Goal: Task Accomplishment & Management: Use online tool/utility

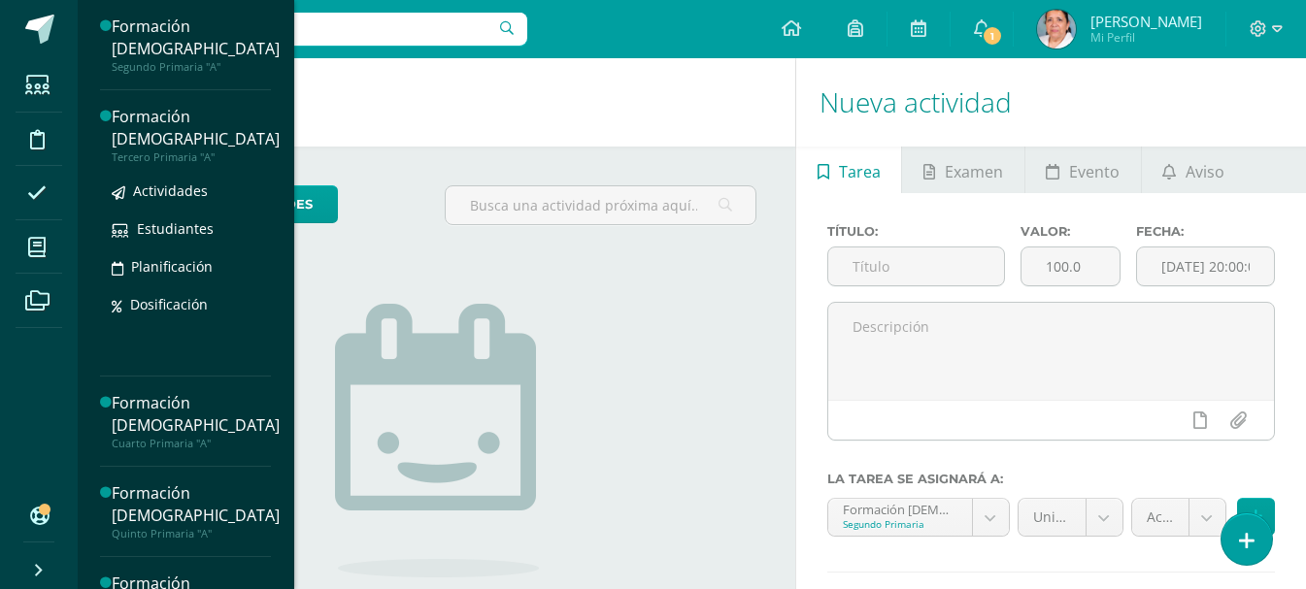
scroll to position [97, 0]
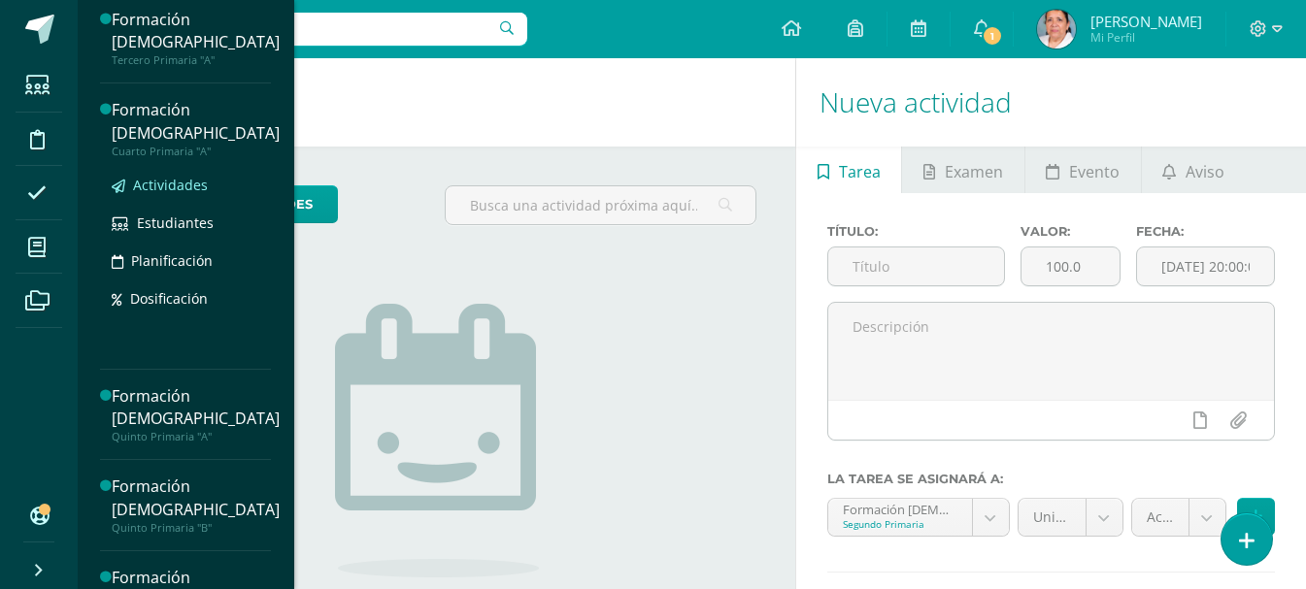
click at [179, 188] on span "Actividades" at bounding box center [170, 185] width 75 height 18
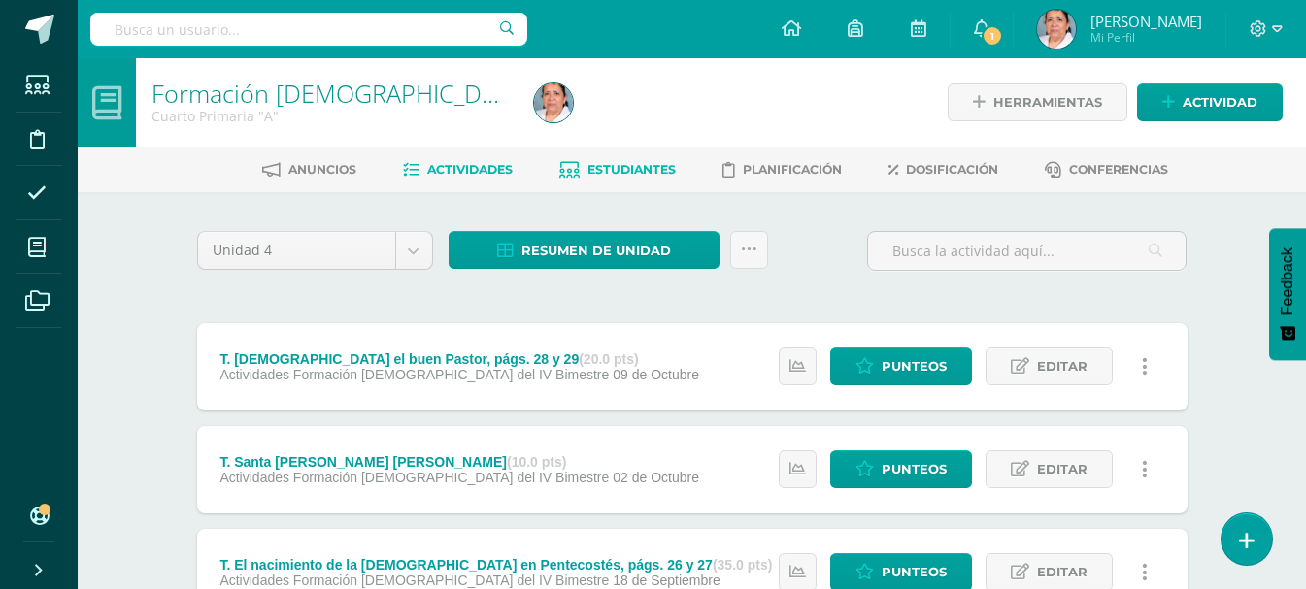
click at [640, 169] on span "Estudiantes" at bounding box center [631, 169] width 88 height 15
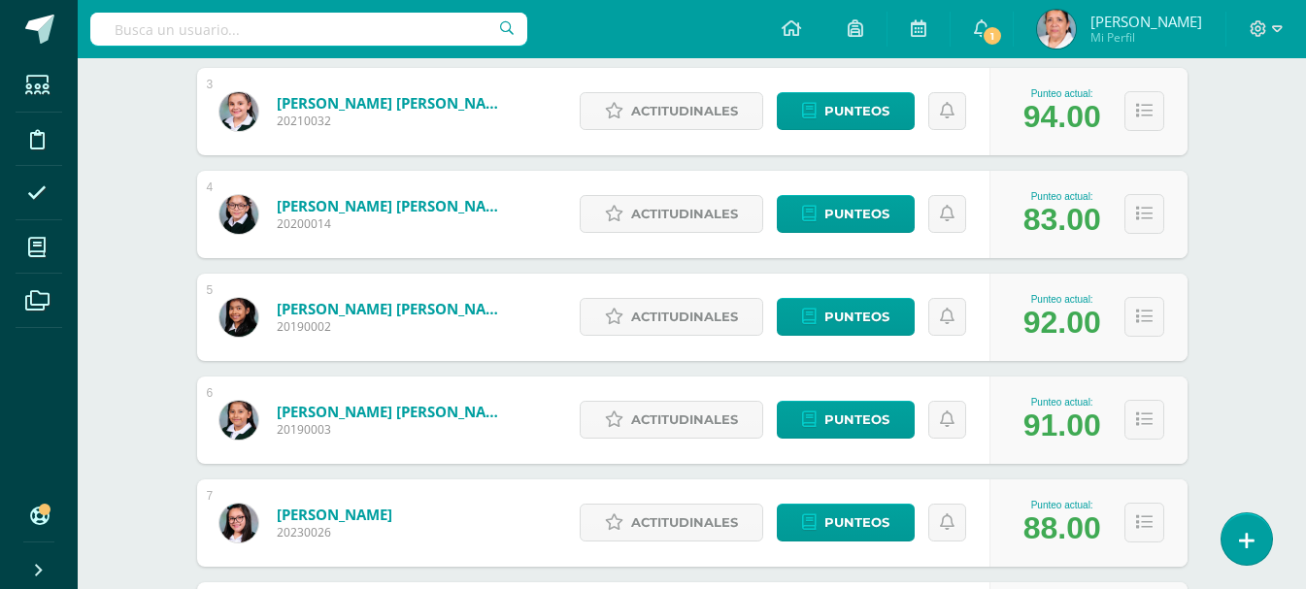
scroll to position [582, 0]
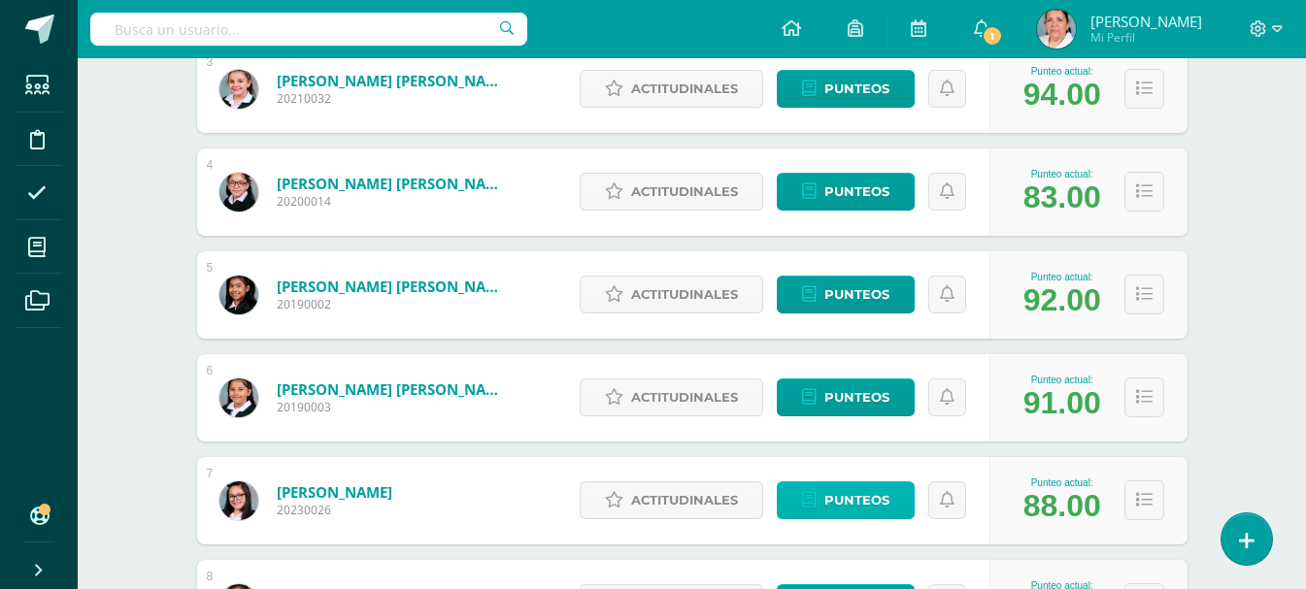
click at [855, 499] on span "Punteos" at bounding box center [856, 501] width 65 height 36
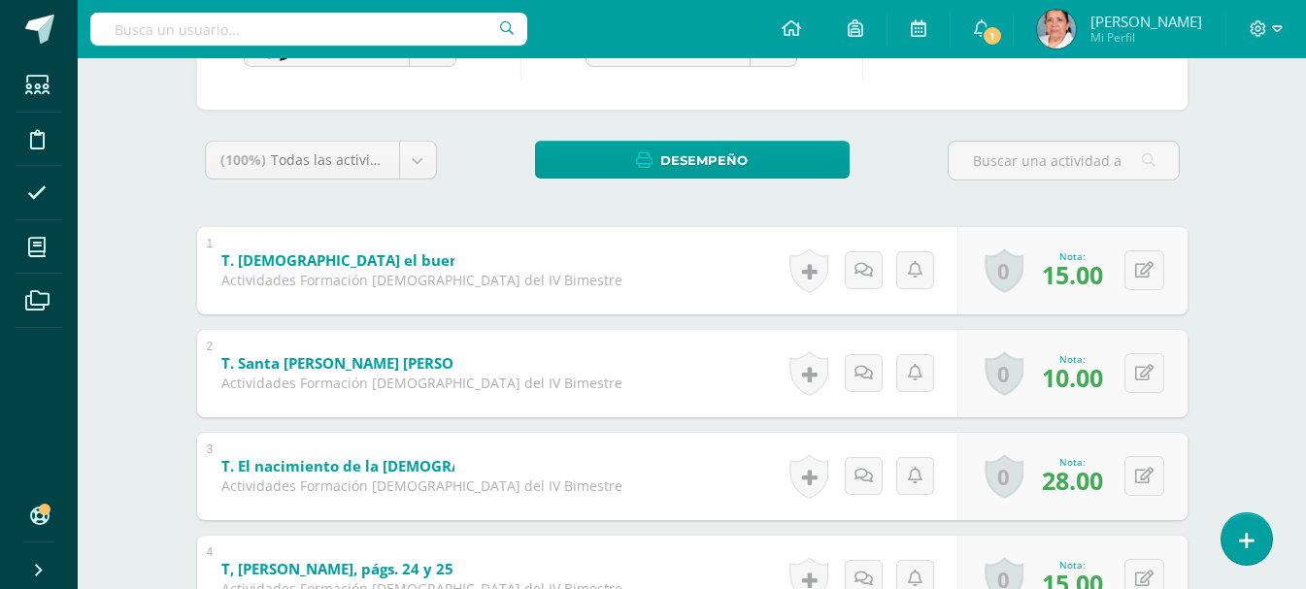
scroll to position [291, 0]
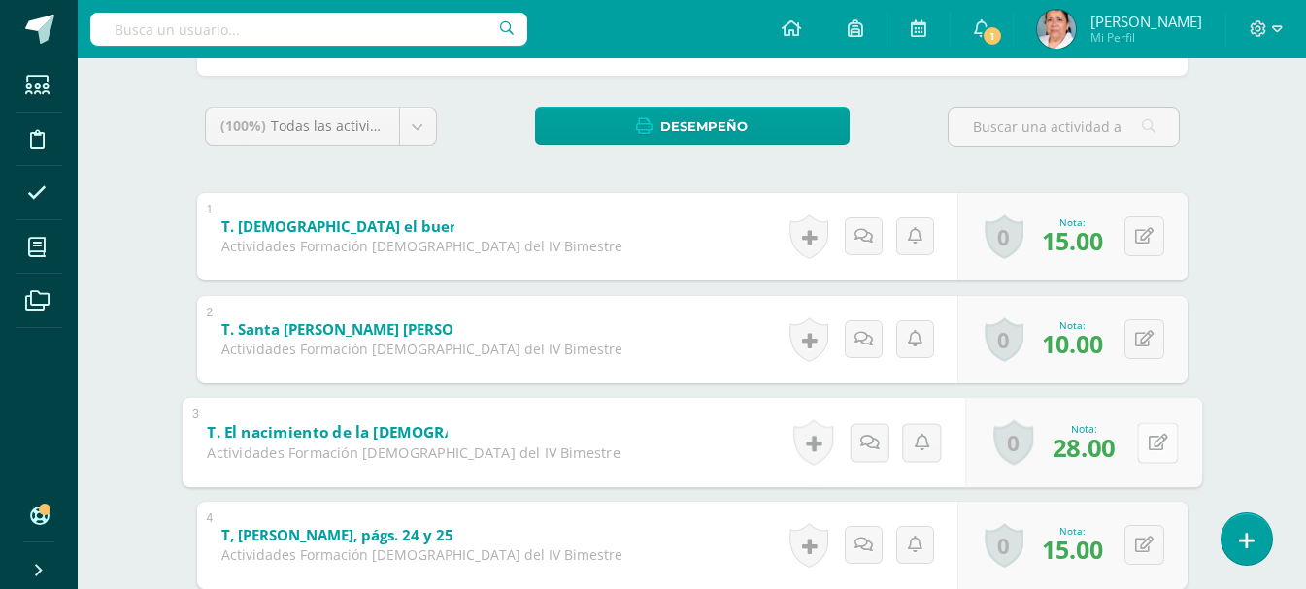
click at [1141, 447] on button at bounding box center [1157, 442] width 41 height 41
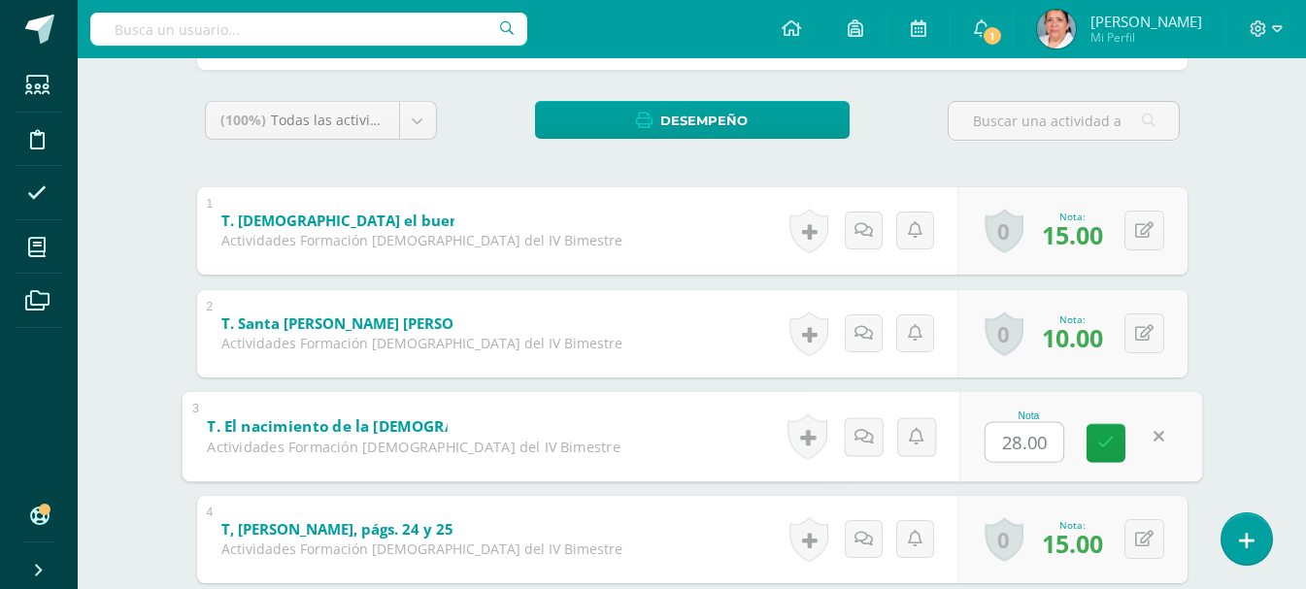
scroll to position [388, 0]
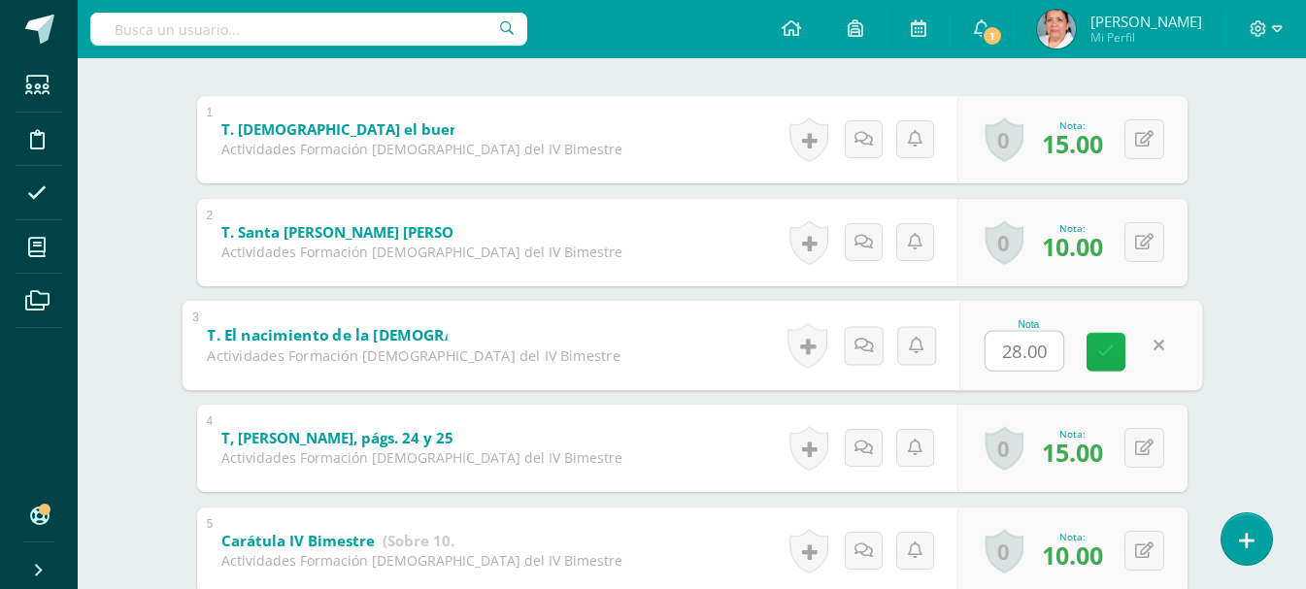
click at [1110, 351] on icon at bounding box center [1105, 352] width 17 height 17
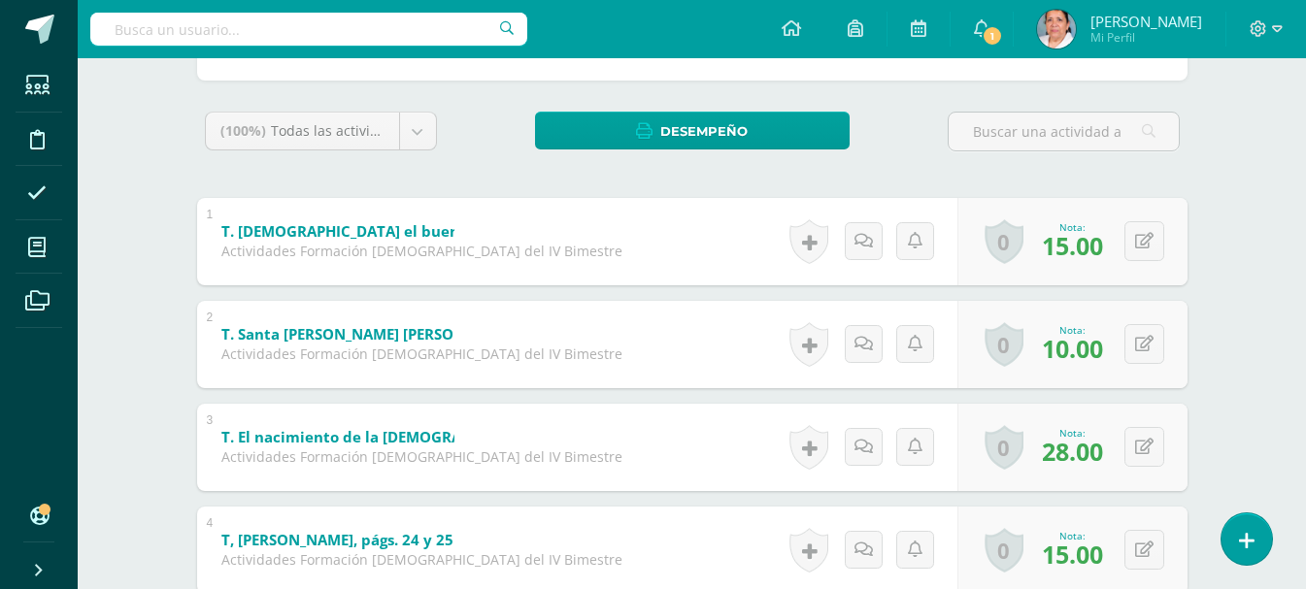
scroll to position [0, 0]
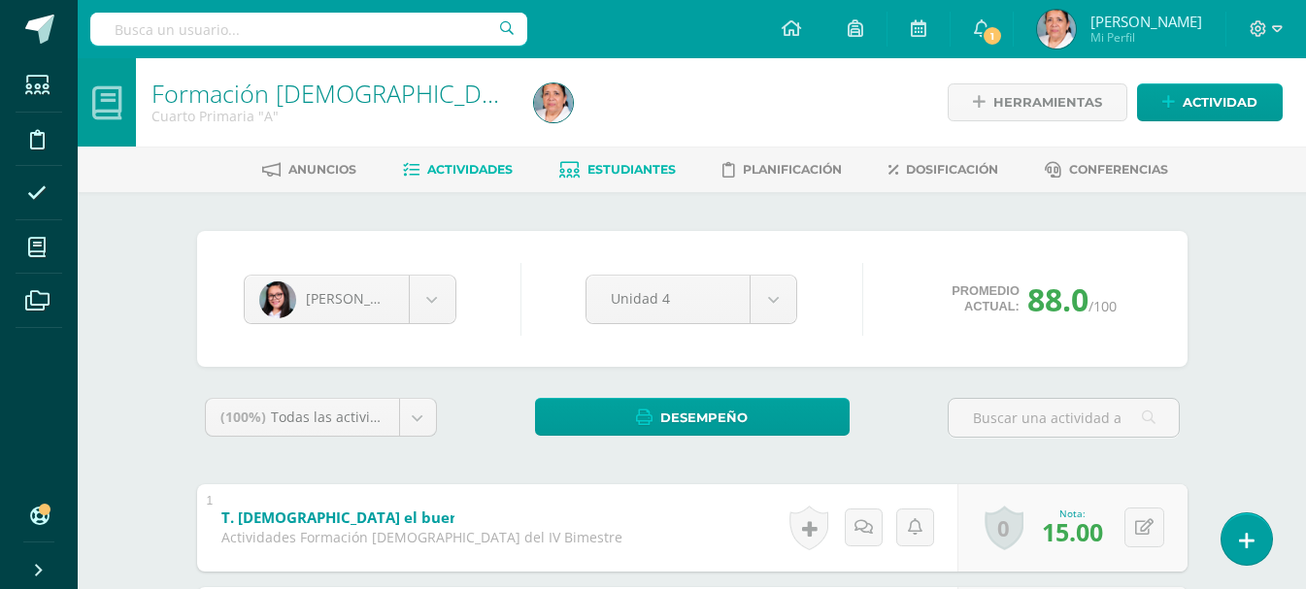
click at [475, 168] on span "Actividades" at bounding box center [469, 169] width 85 height 15
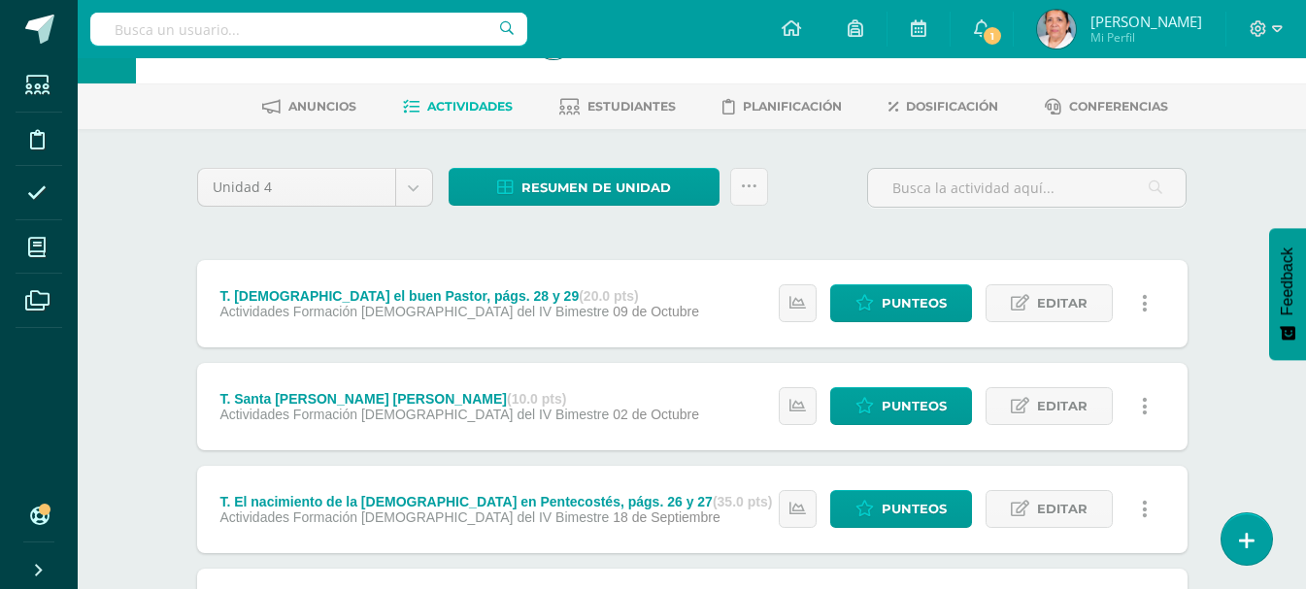
scroll to position [97, 0]
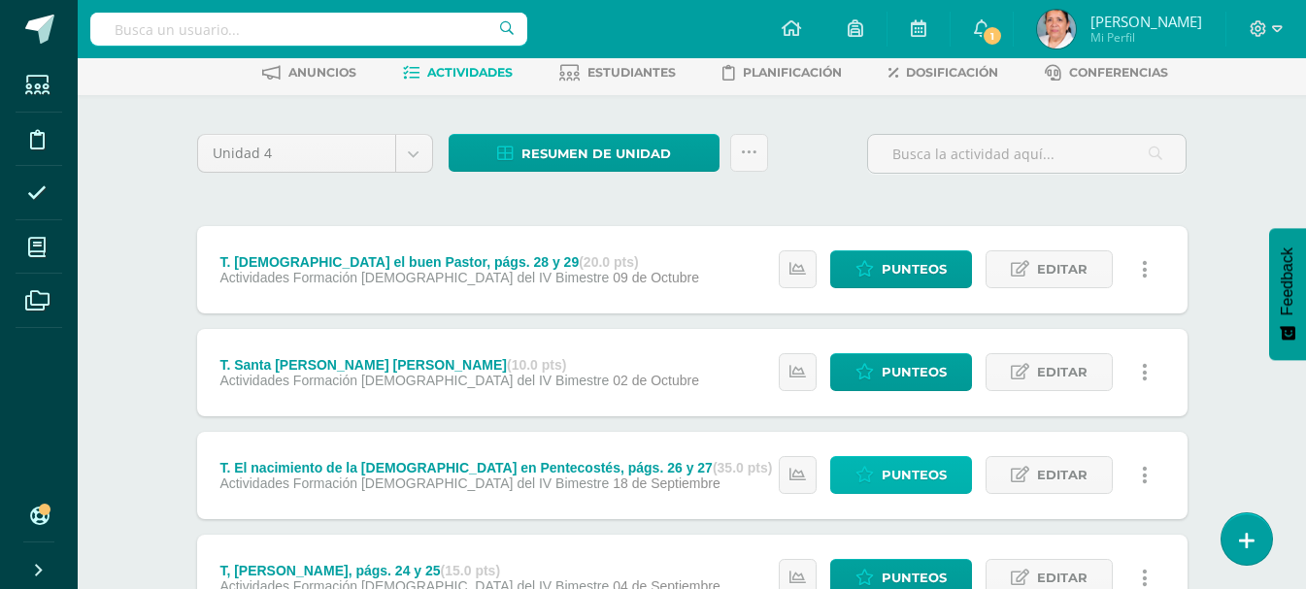
click at [908, 475] on span "Punteos" at bounding box center [914, 475] width 65 height 36
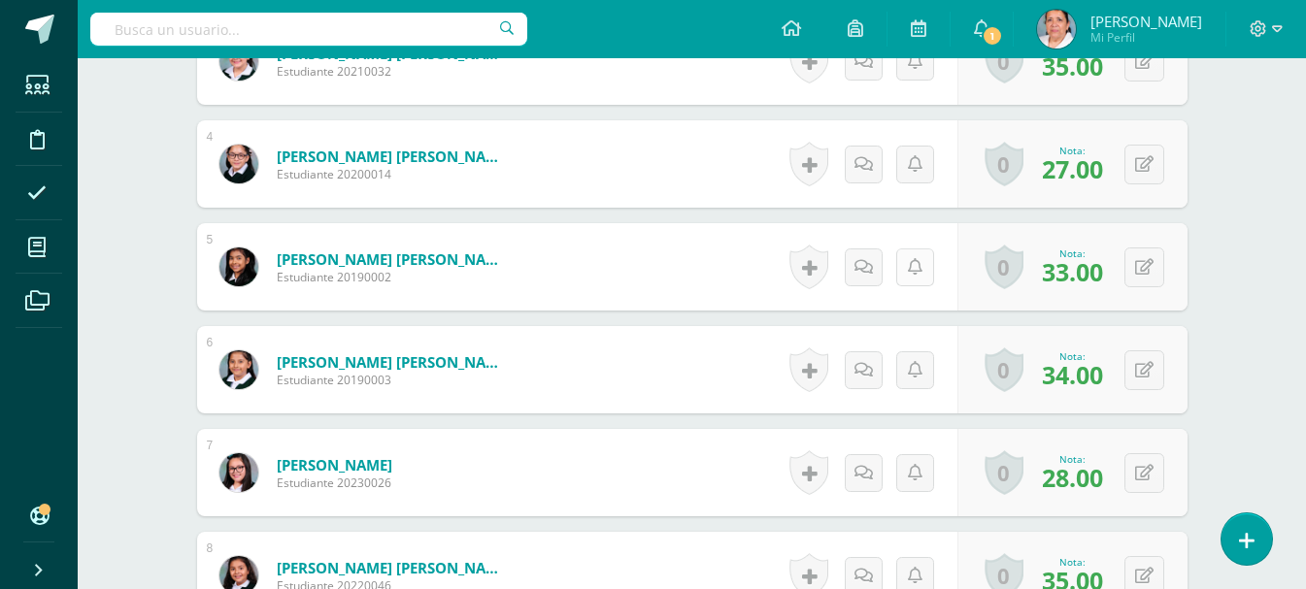
scroll to position [993, 0]
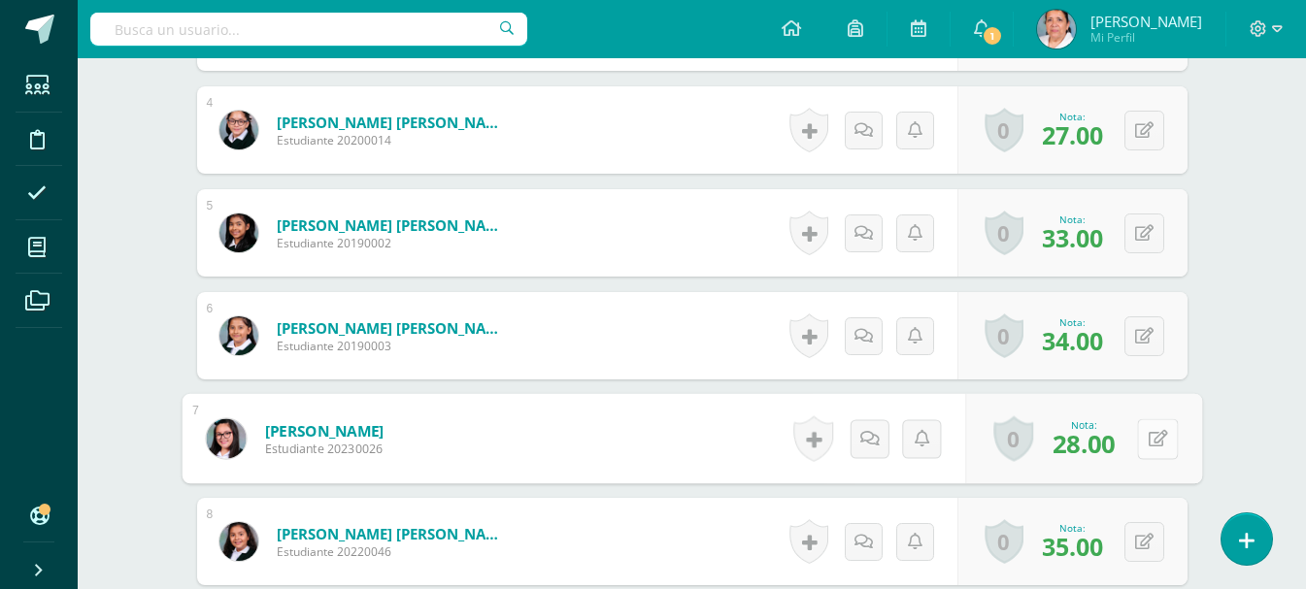
click at [1141, 418] on button at bounding box center [1157, 438] width 41 height 41
type input "33"
click at [1102, 437] on icon at bounding box center [1105, 445] width 17 height 17
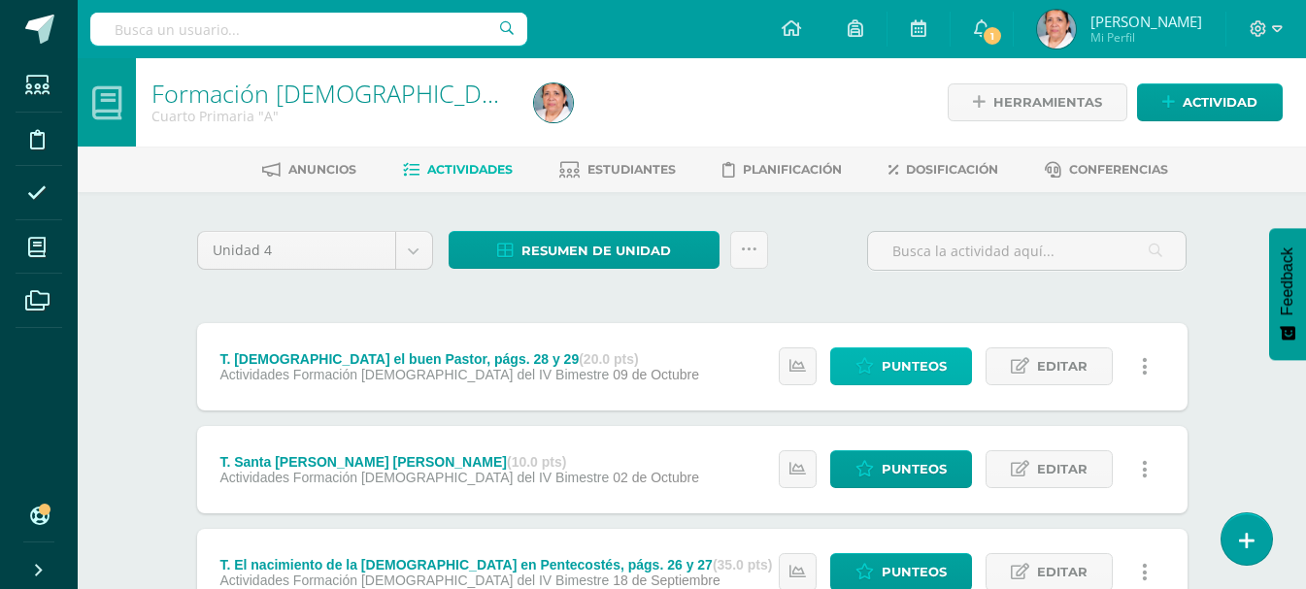
click at [911, 367] on span "Punteos" at bounding box center [914, 367] width 65 height 36
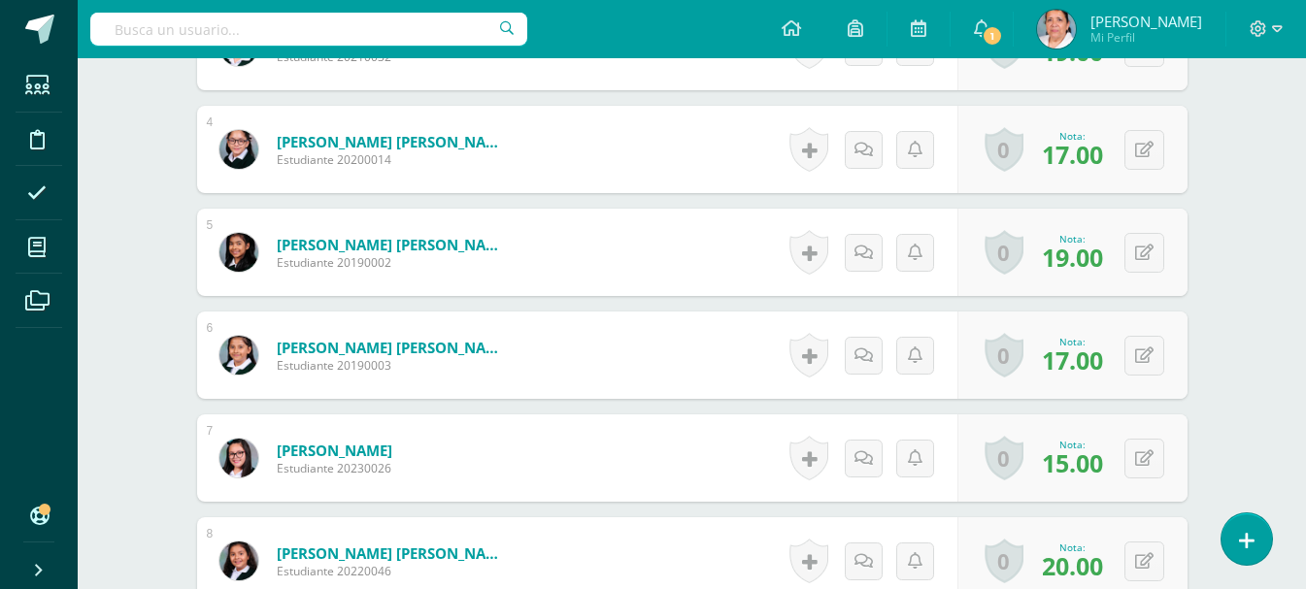
scroll to position [993, 0]
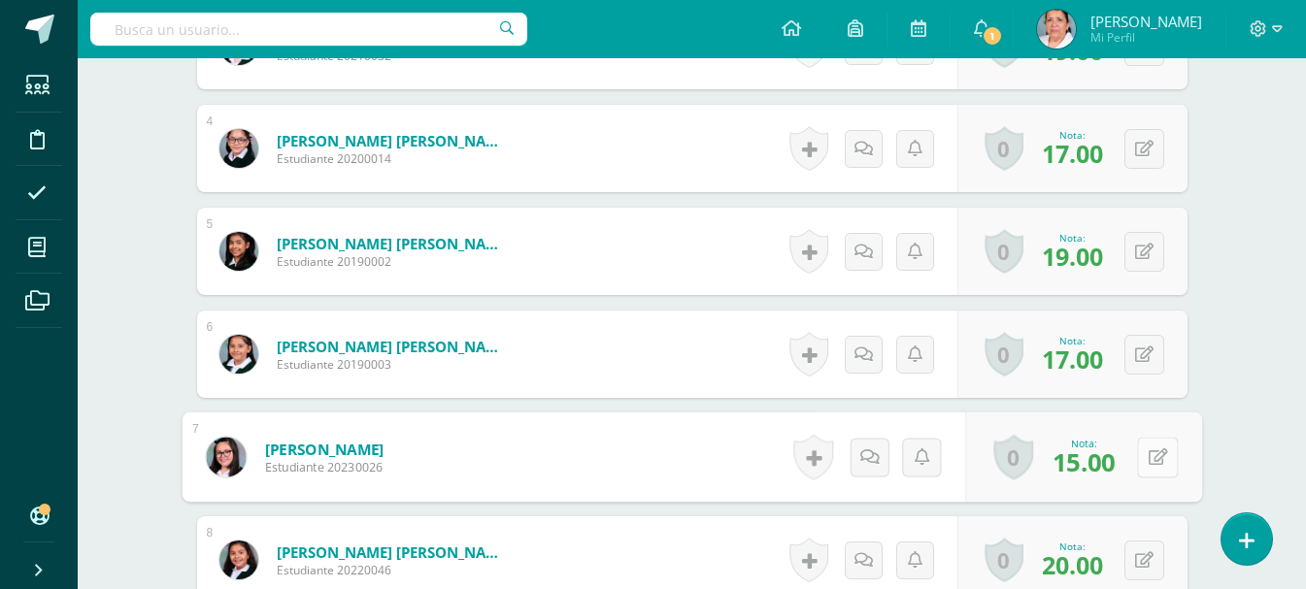
click at [1148, 449] on icon at bounding box center [1157, 457] width 19 height 17
type input "18"
click at [1101, 455] on icon at bounding box center [1105, 463] width 17 height 17
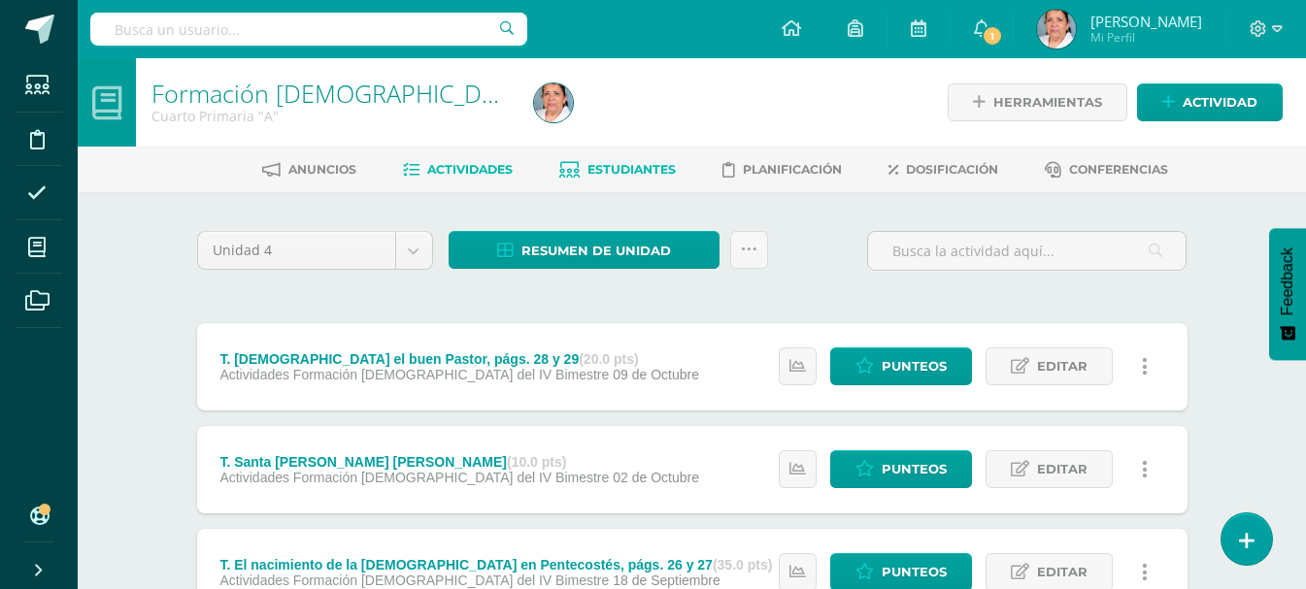
click at [639, 170] on span "Estudiantes" at bounding box center [631, 169] width 88 height 15
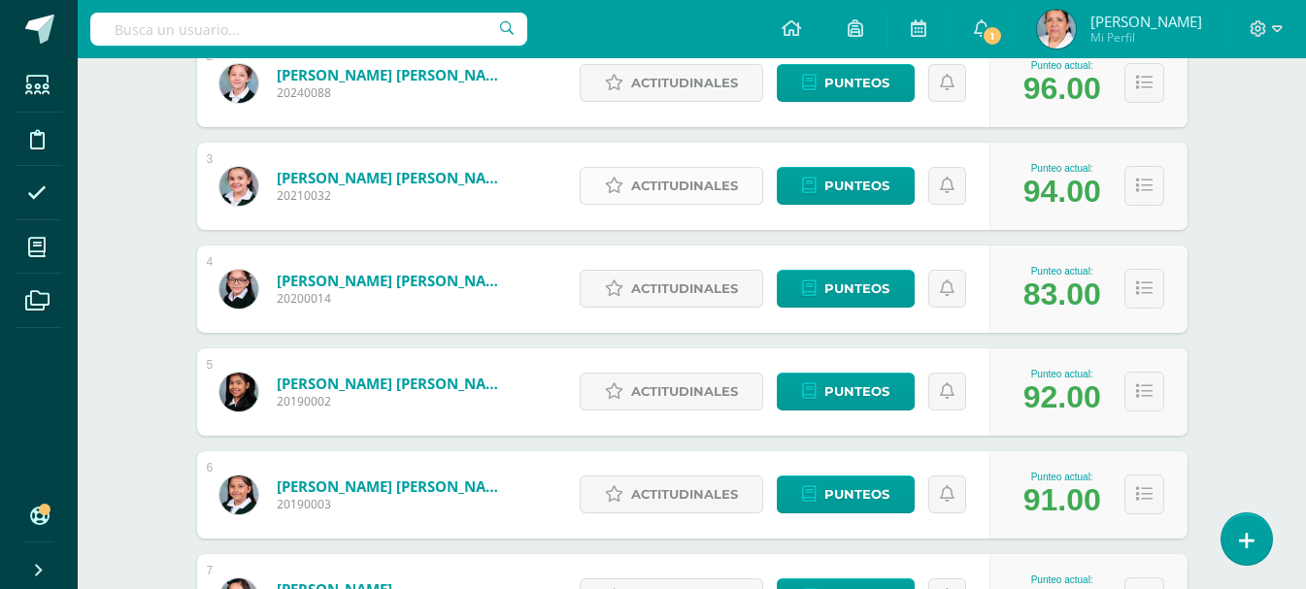
scroll to position [582, 0]
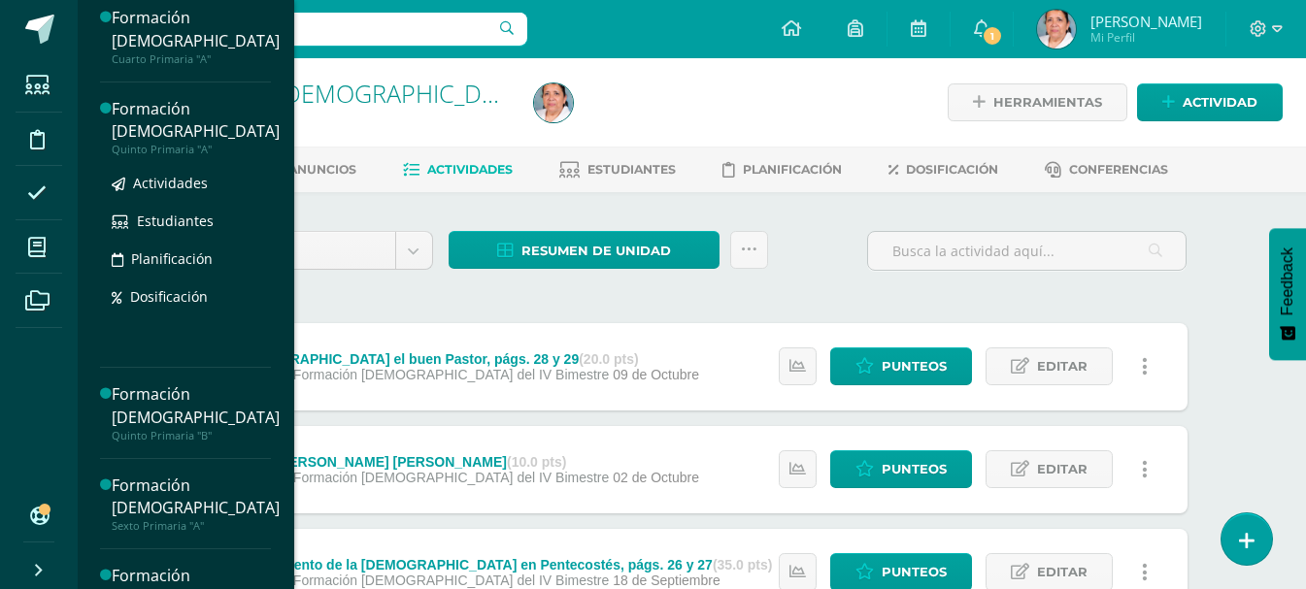
scroll to position [194, 0]
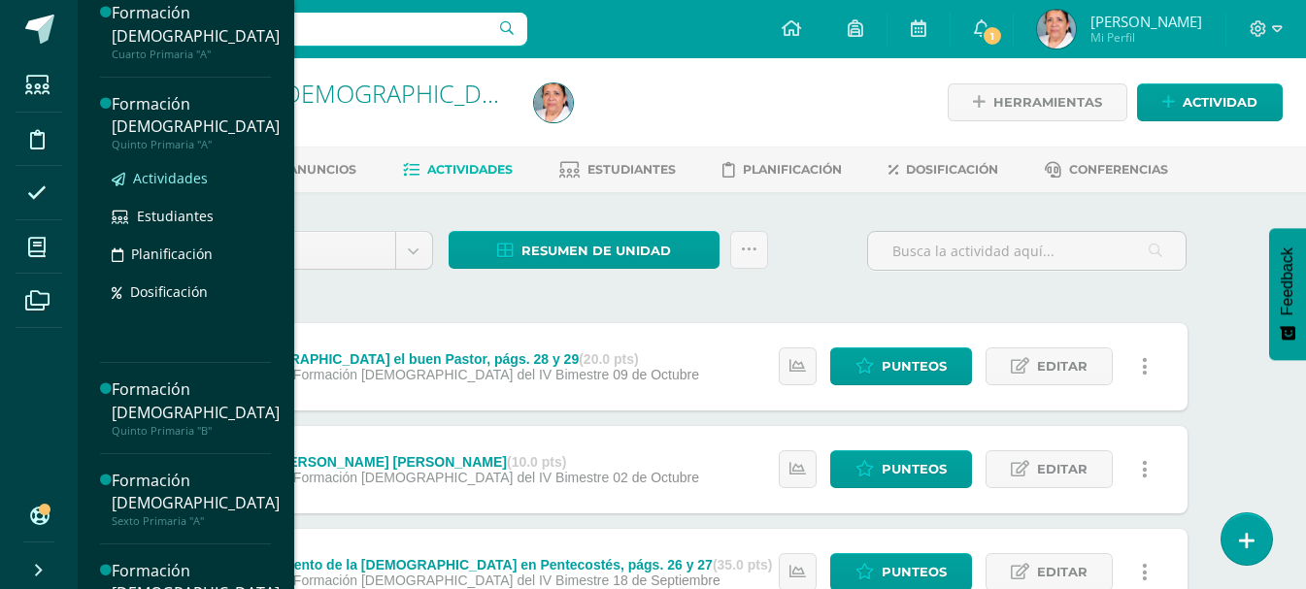
click at [176, 179] on span "Actividades" at bounding box center [170, 178] width 75 height 18
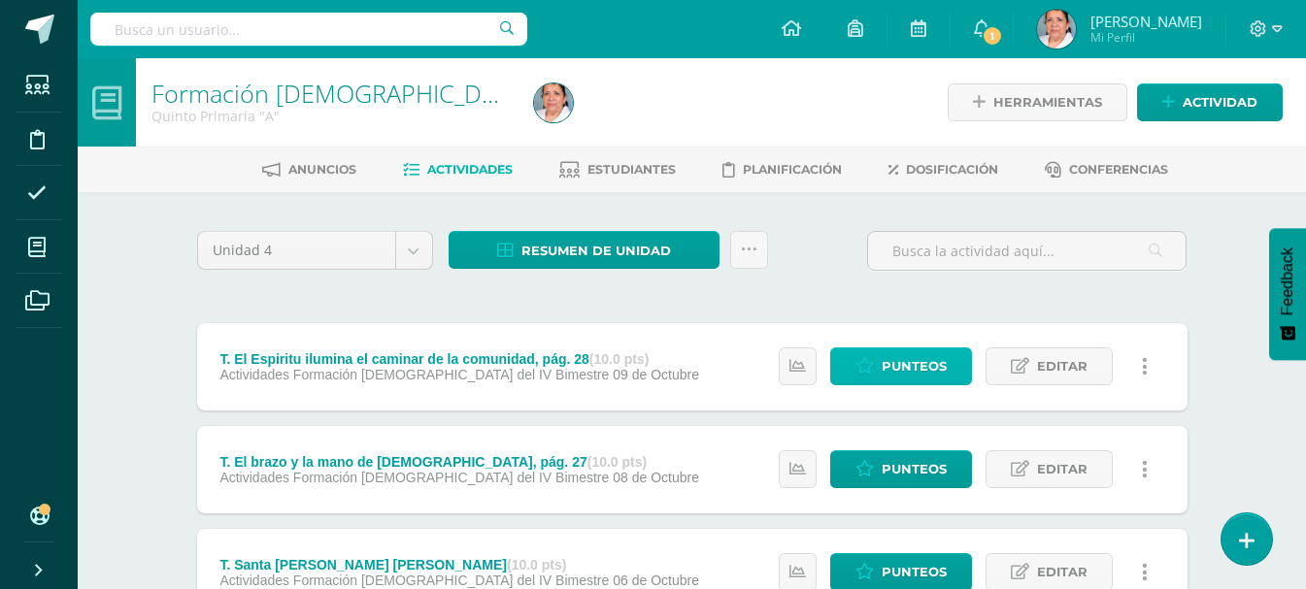
click at [890, 369] on span "Punteos" at bounding box center [914, 367] width 65 height 36
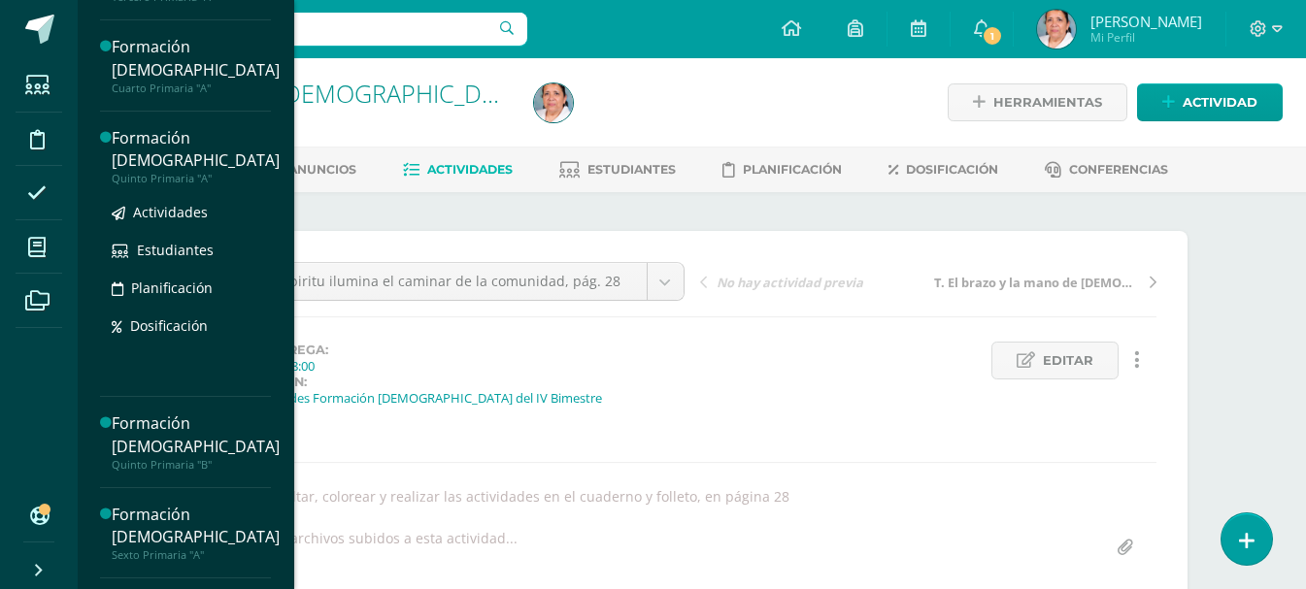
scroll to position [194, 0]
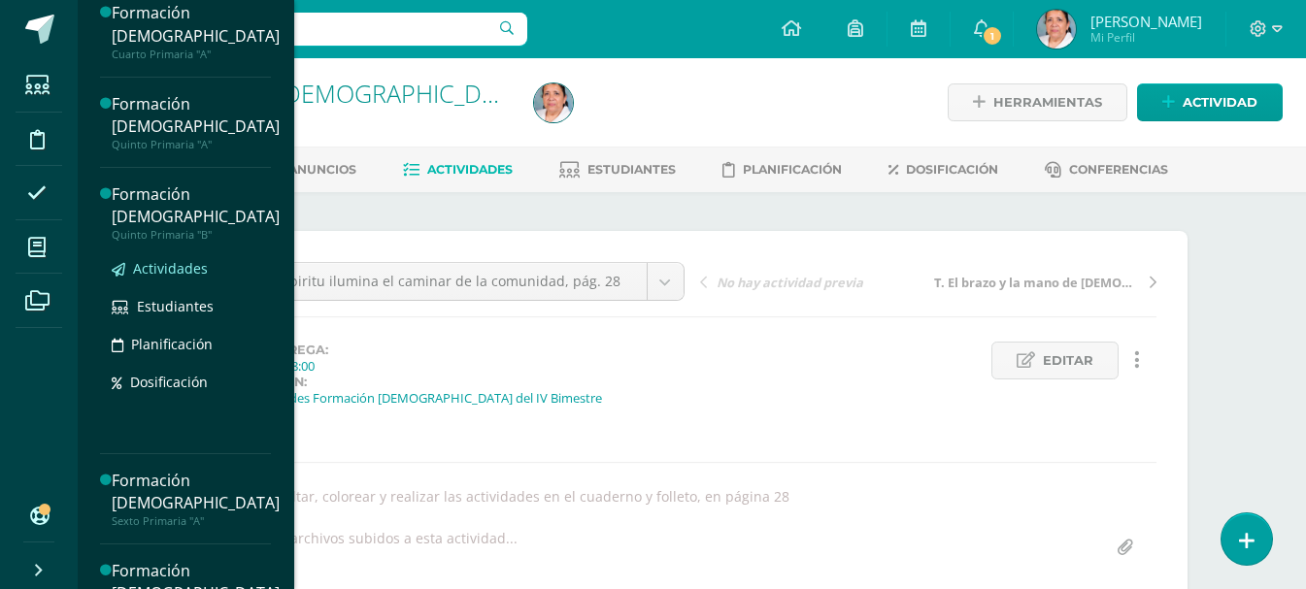
click at [183, 265] on span "Actividades" at bounding box center [170, 268] width 75 height 18
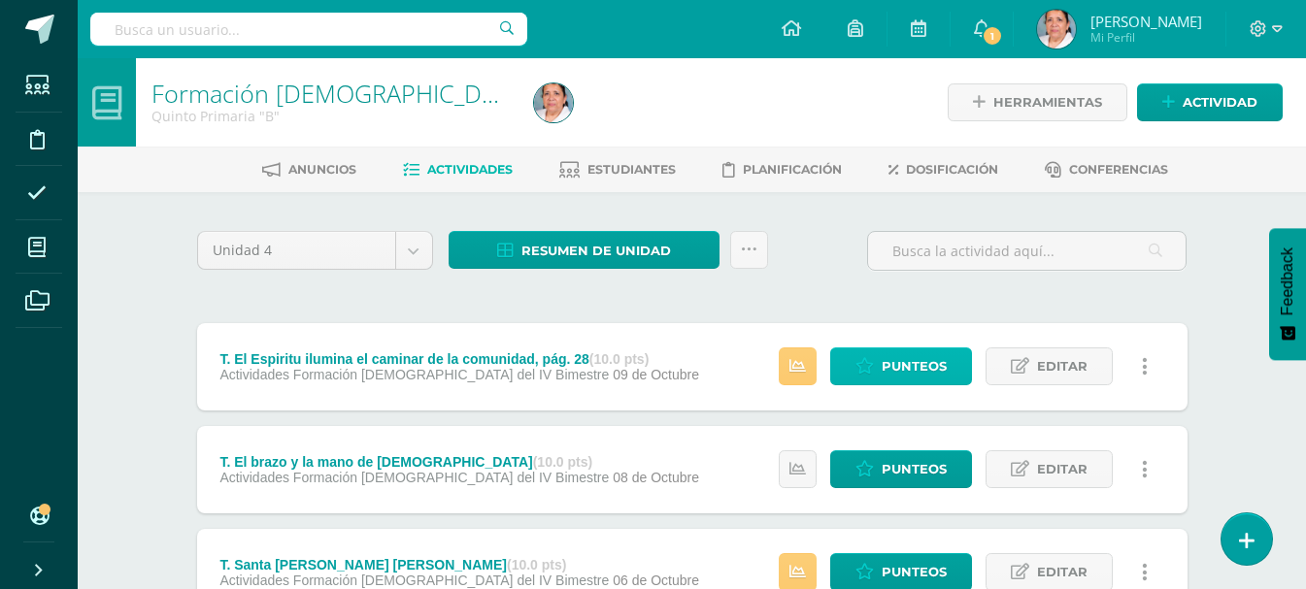
click at [887, 369] on span "Punteos" at bounding box center [914, 367] width 65 height 36
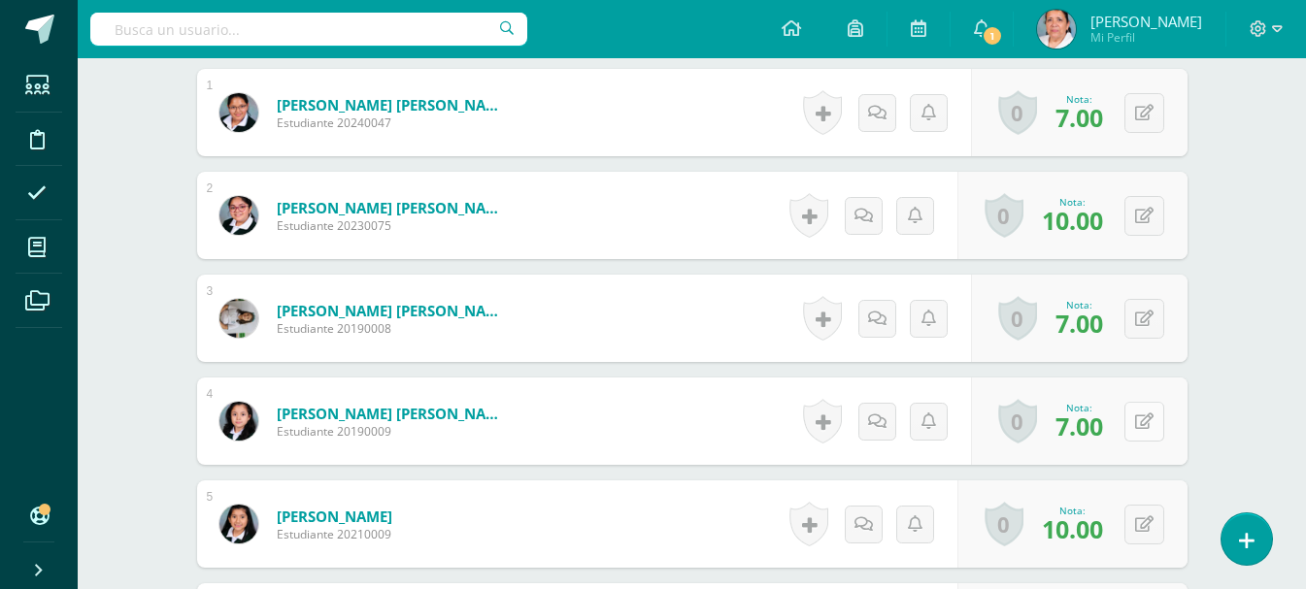
scroll to position [684, 0]
click at [1147, 413] on icon at bounding box center [1144, 421] width 18 height 17
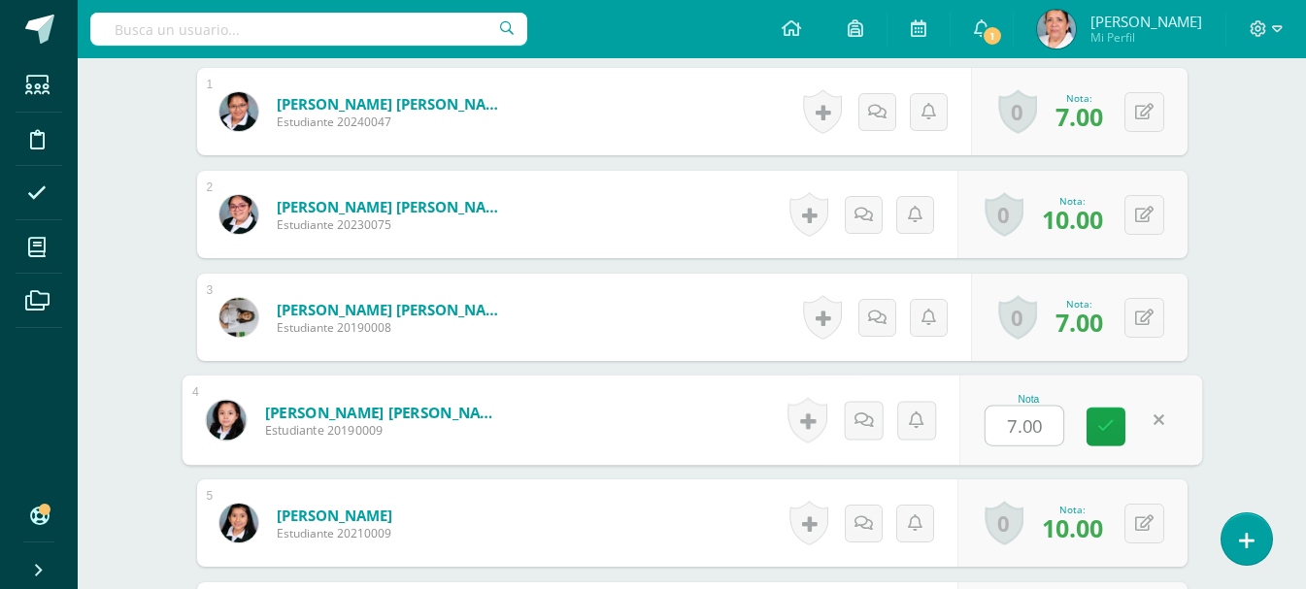
type input "9"
click at [1103, 418] on icon at bounding box center [1105, 426] width 17 height 17
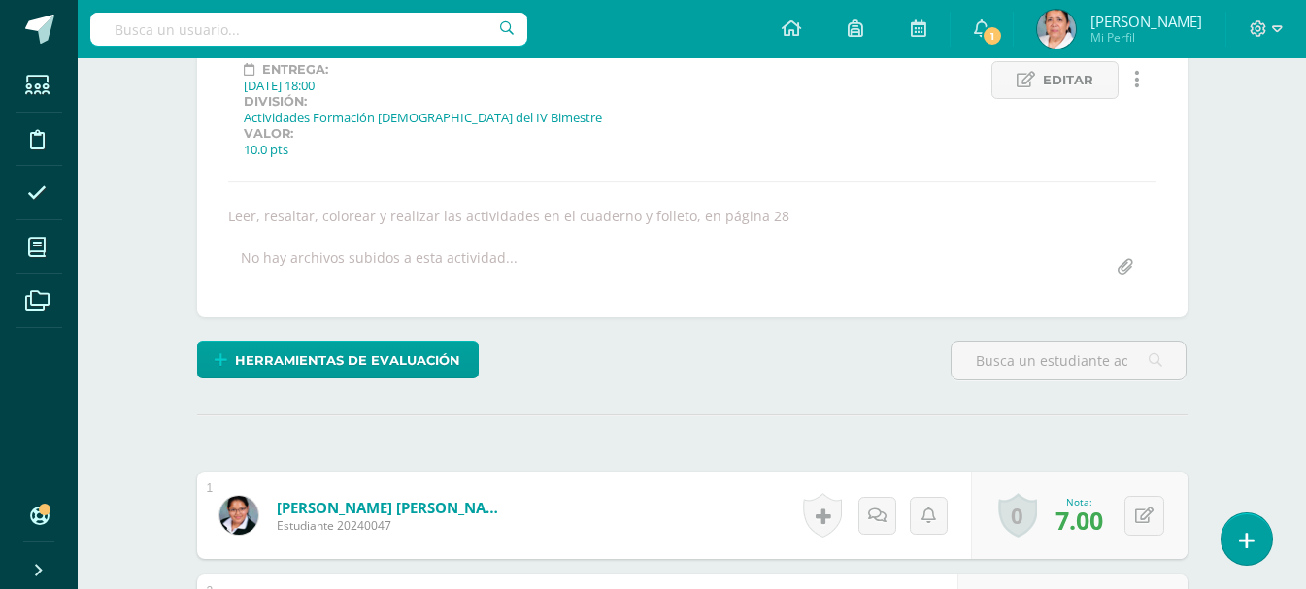
scroll to position [5, 0]
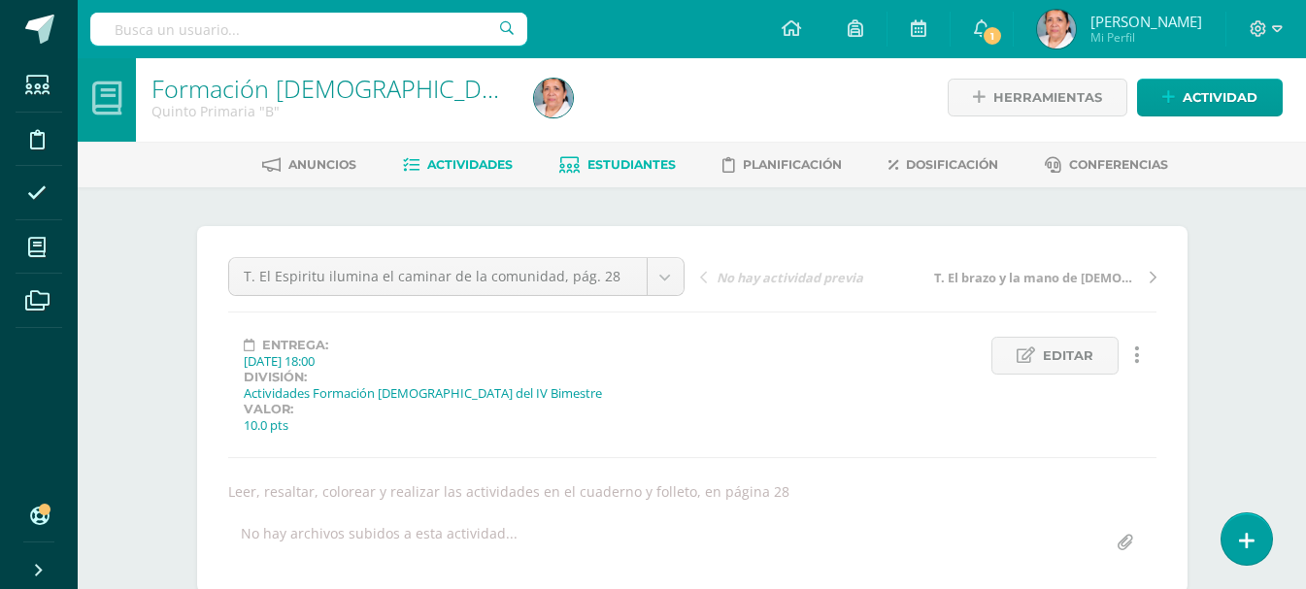
click at [633, 161] on span "Estudiantes" at bounding box center [631, 164] width 88 height 15
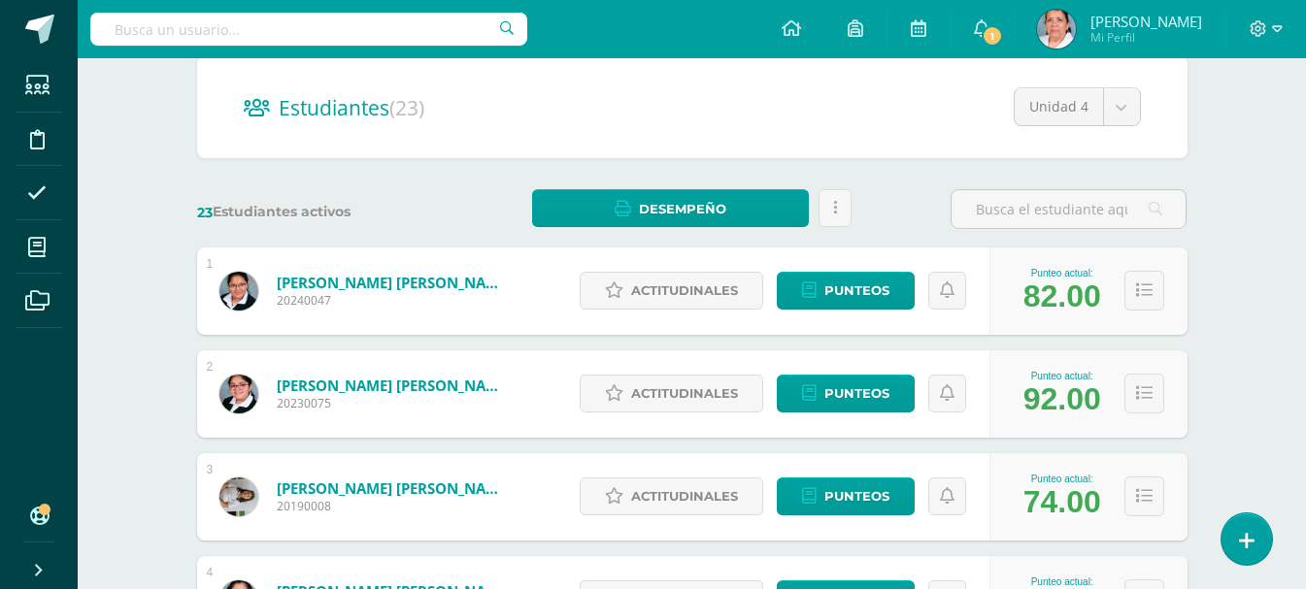
scroll to position [388, 0]
